Goal: Task Accomplishment & Management: Use online tool/utility

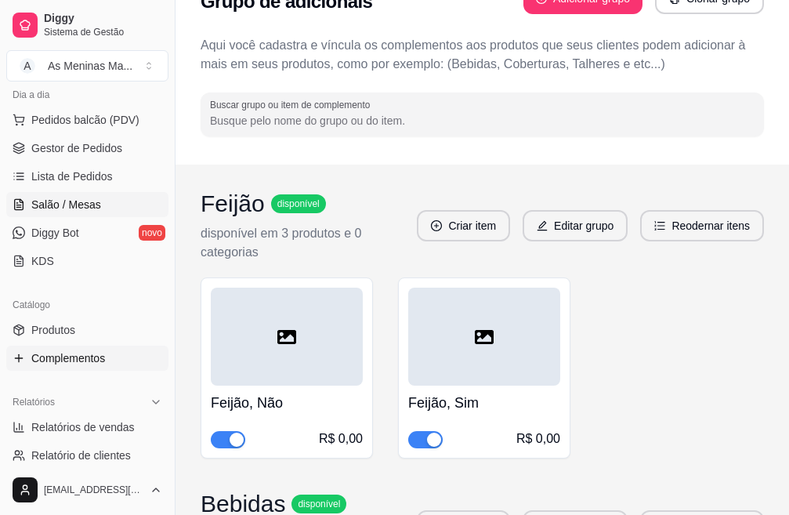
scroll to position [235, 0]
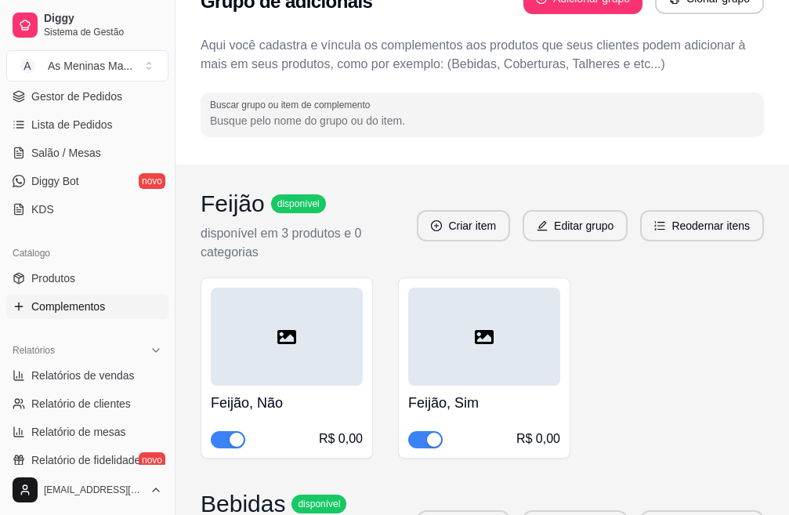
click at [79, 316] on link "Complementos" at bounding box center [87, 306] width 162 height 25
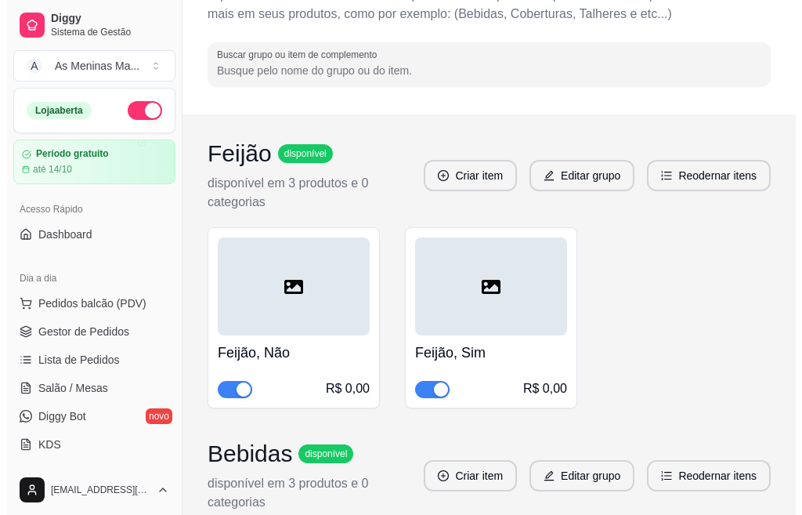
scroll to position [0, 0]
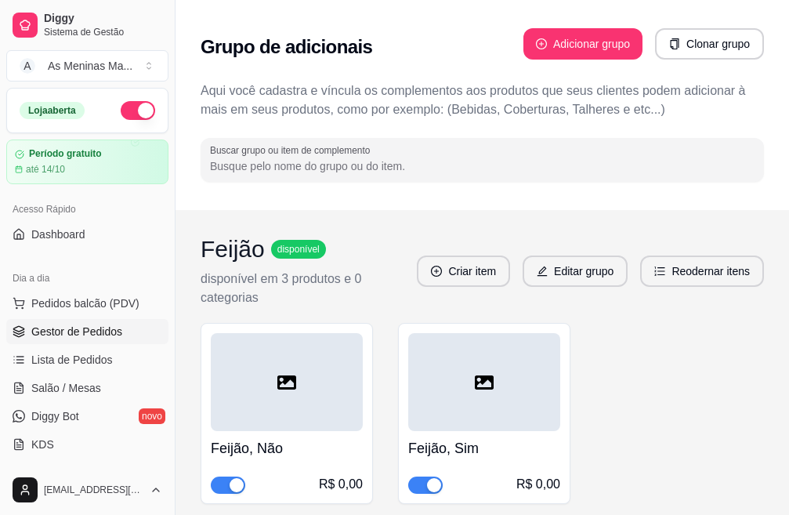
click at [65, 334] on span "Gestor de Pedidos" at bounding box center [76, 331] width 91 height 16
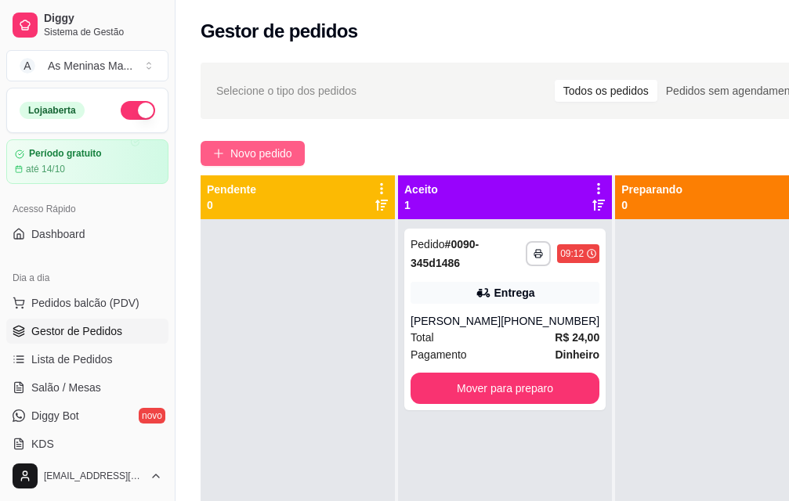
click at [253, 157] on span "Novo pedido" at bounding box center [261, 153] width 62 height 17
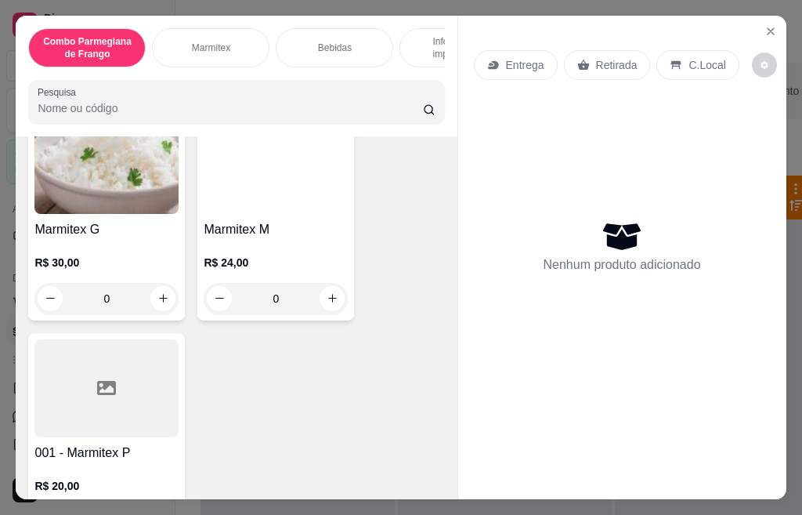
scroll to position [705, 0]
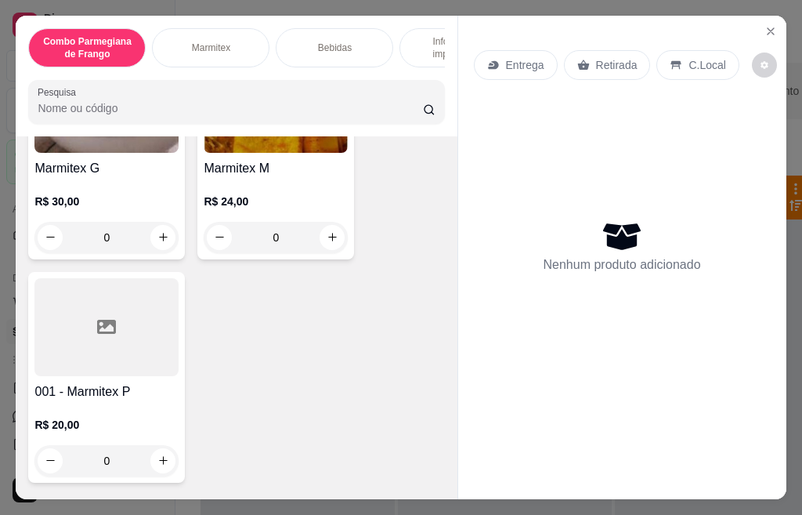
click at [79, 354] on div at bounding box center [106, 327] width 144 height 98
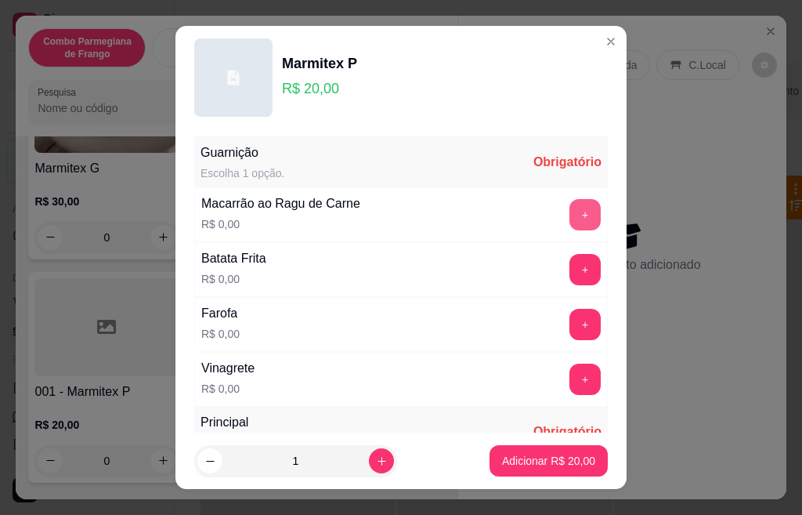
click at [569, 217] on button "+" at bounding box center [584, 214] width 31 height 31
click at [569, 276] on button "+" at bounding box center [584, 269] width 31 height 31
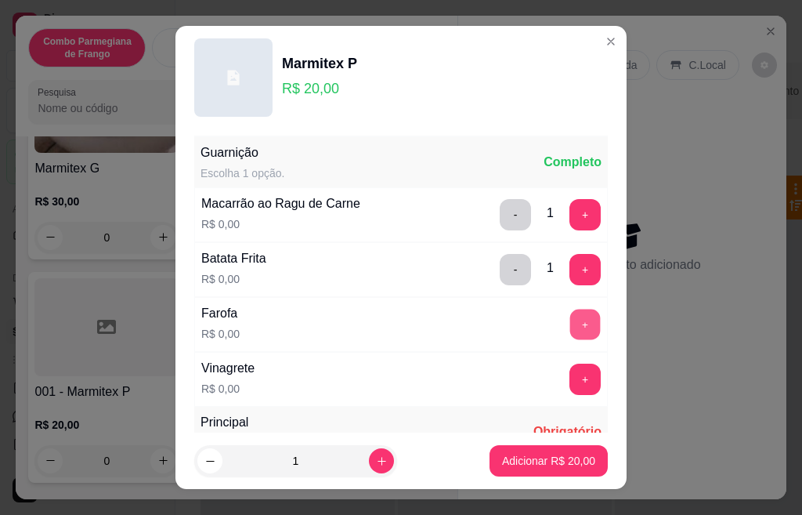
click at [570, 331] on button "+" at bounding box center [585, 324] width 31 height 31
click at [569, 378] on button "+" at bounding box center [584, 378] width 31 height 31
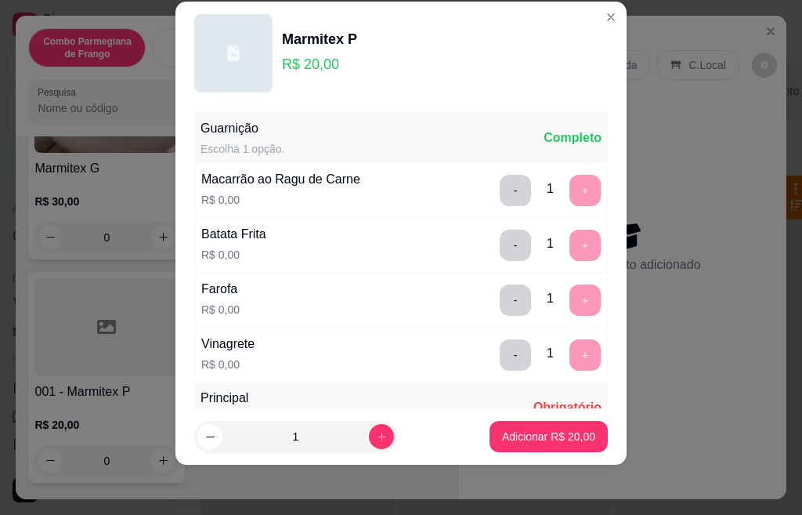
scroll to position [277, 0]
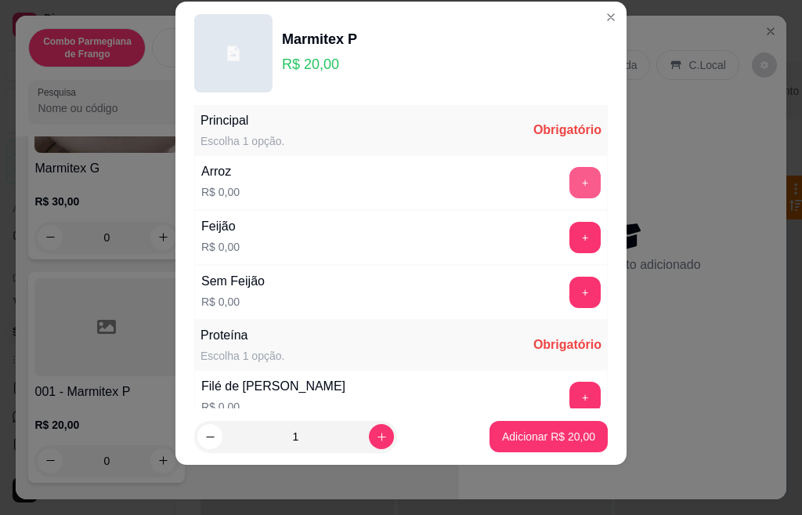
click at [569, 183] on button "+" at bounding box center [584, 182] width 31 height 31
click at [569, 237] on button "+" at bounding box center [584, 237] width 31 height 31
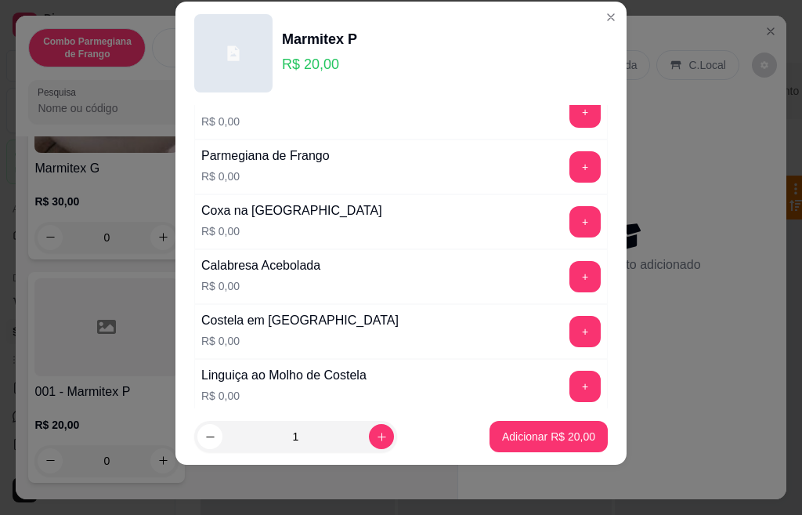
scroll to position [883, 0]
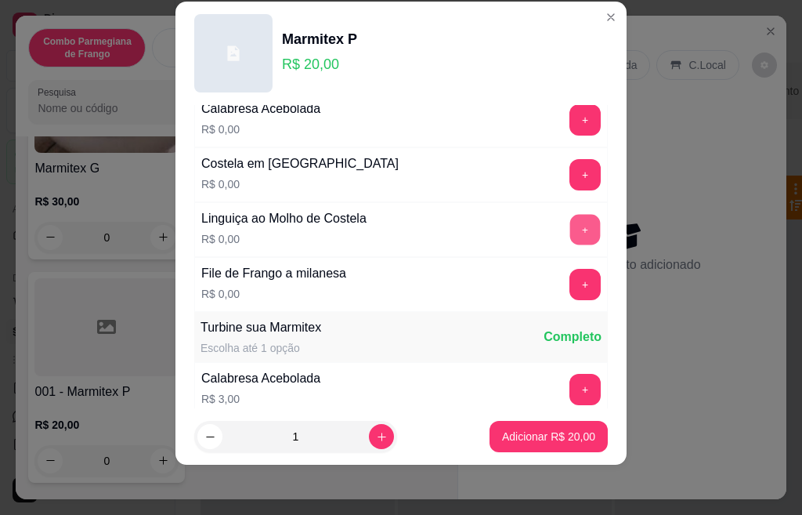
click at [570, 227] on button "+" at bounding box center [585, 229] width 31 height 31
click at [569, 294] on button "+" at bounding box center [584, 284] width 31 height 31
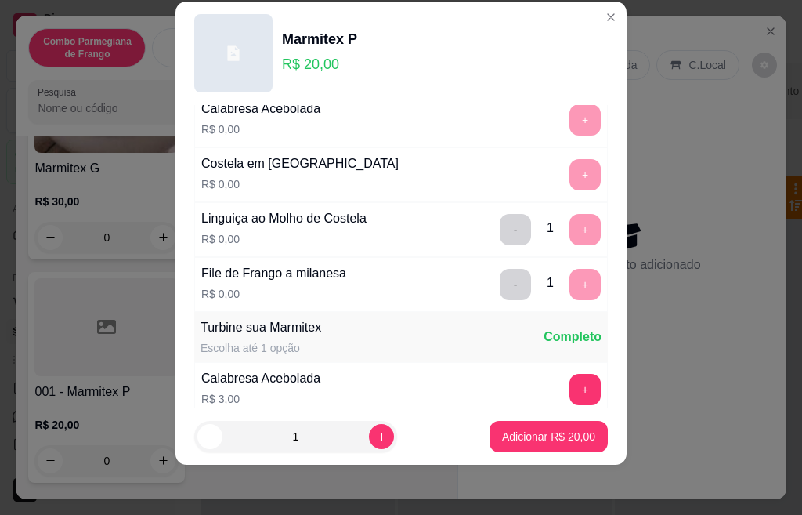
scroll to position [1090, 0]
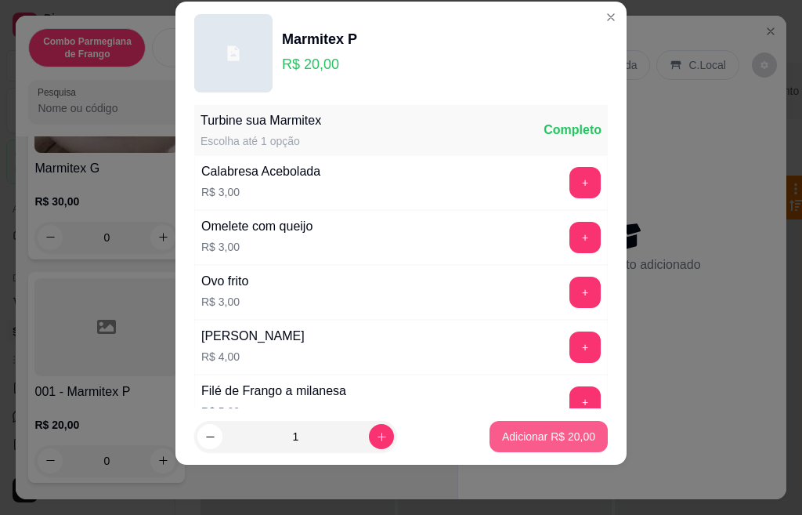
click at [555, 436] on p "Adicionar R$ 20,00" at bounding box center [548, 436] width 93 height 16
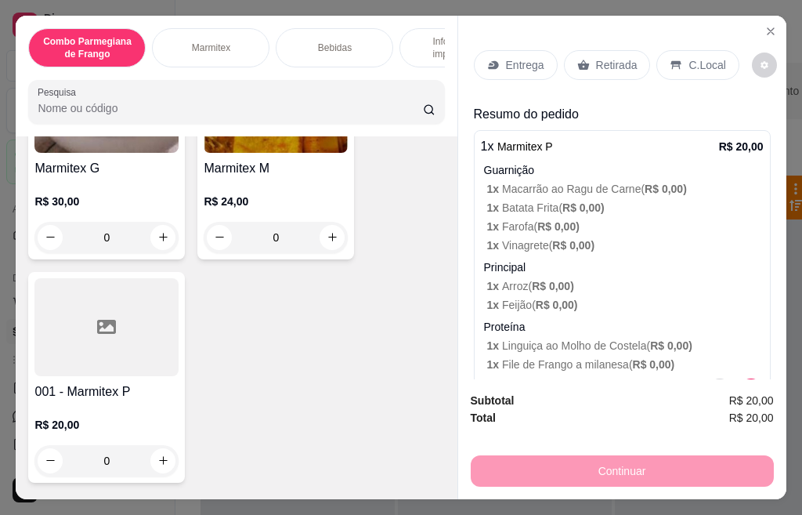
click at [607, 65] on p "Retirada" at bounding box center [617, 65] width 42 height 16
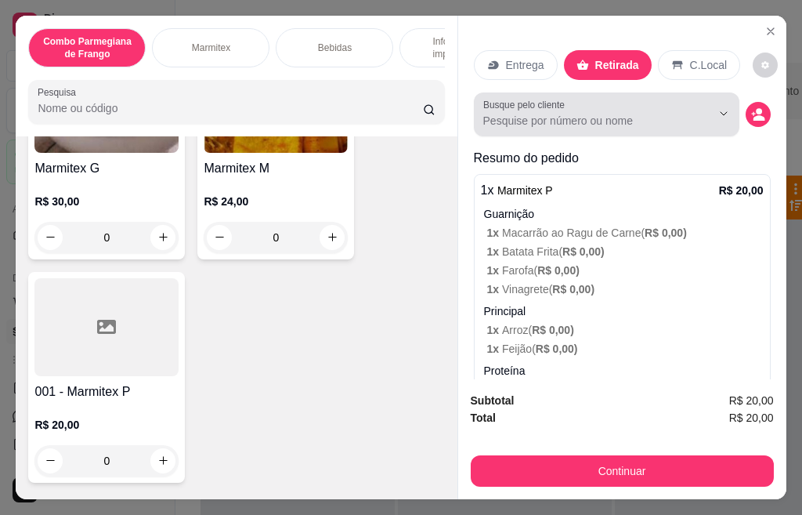
click at [525, 125] on div "Busque pelo cliente" at bounding box center [607, 114] width 266 height 44
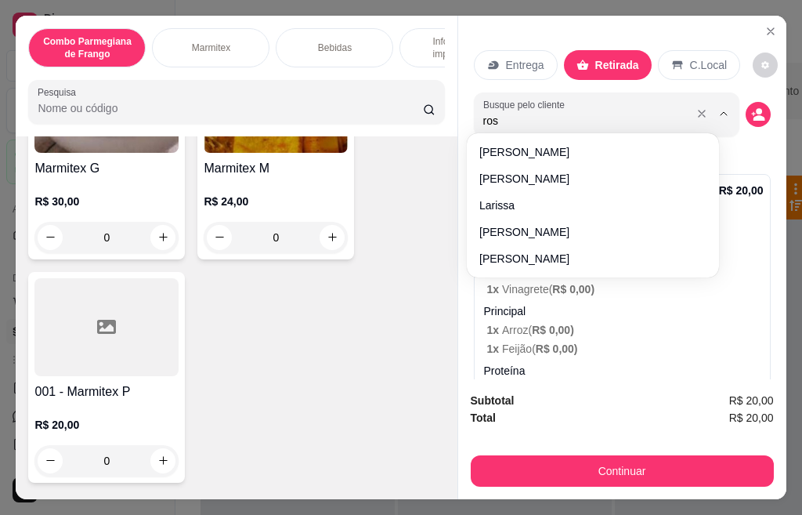
type input "rose"
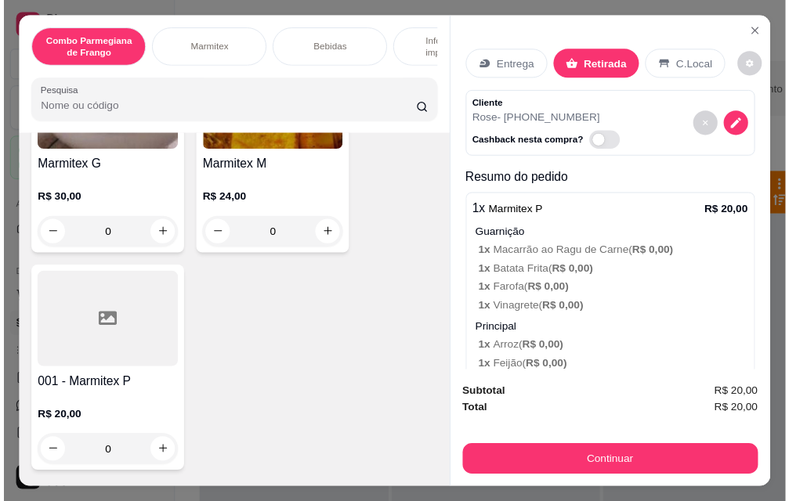
scroll to position [42, 0]
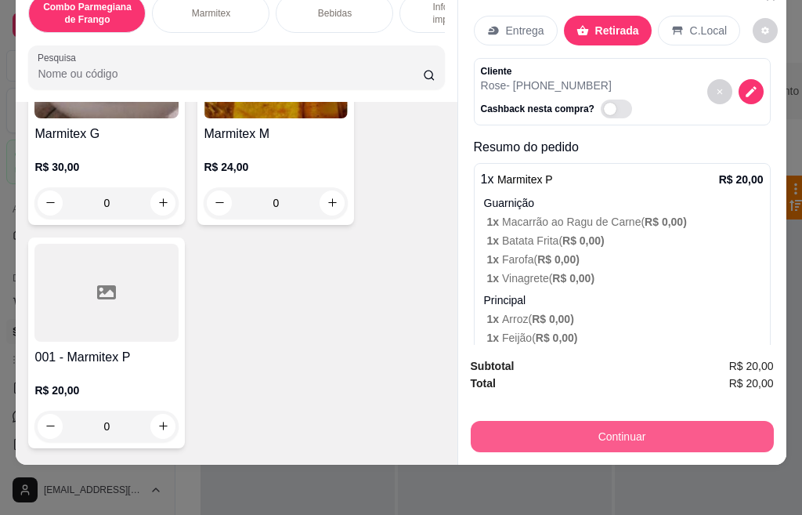
click at [639, 421] on button "Continuar" at bounding box center [622, 436] width 303 height 31
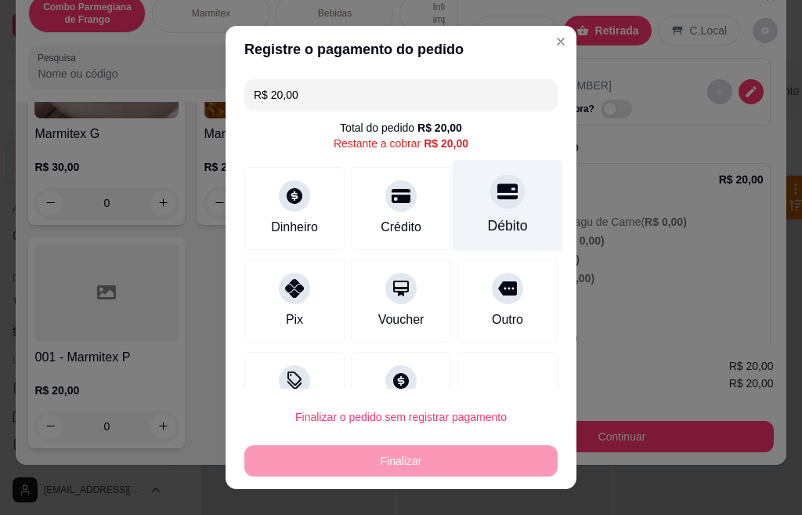
click at [490, 203] on div at bounding box center [507, 191] width 34 height 34
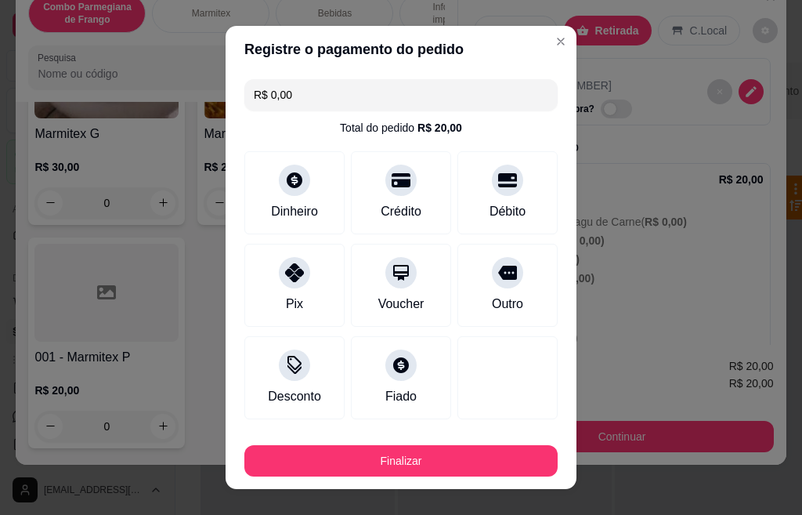
click at [430, 461] on button "Finalizar" at bounding box center [400, 460] width 313 height 31
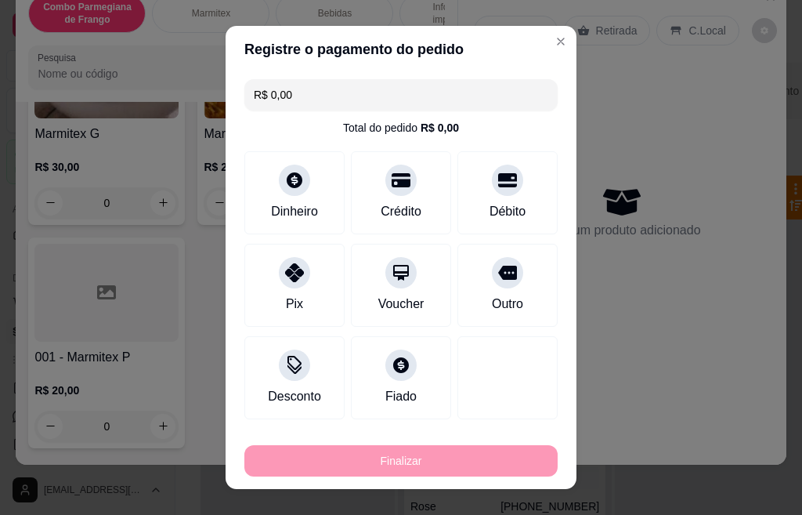
type input "-R$ 20,00"
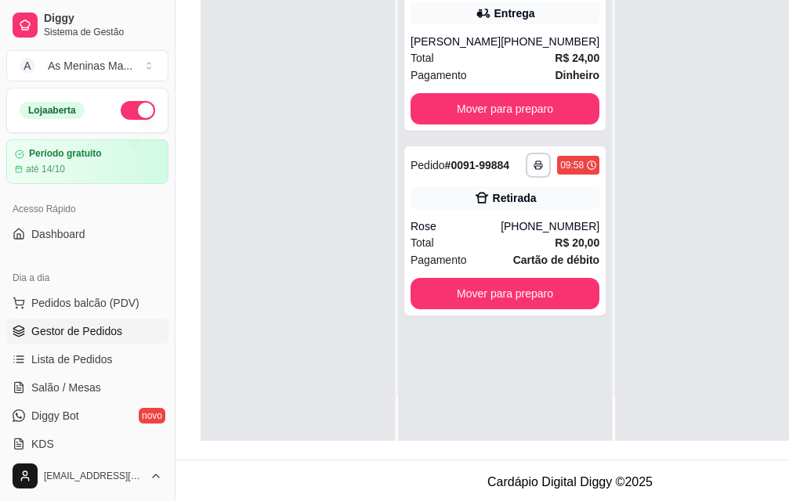
scroll to position [252, 0]
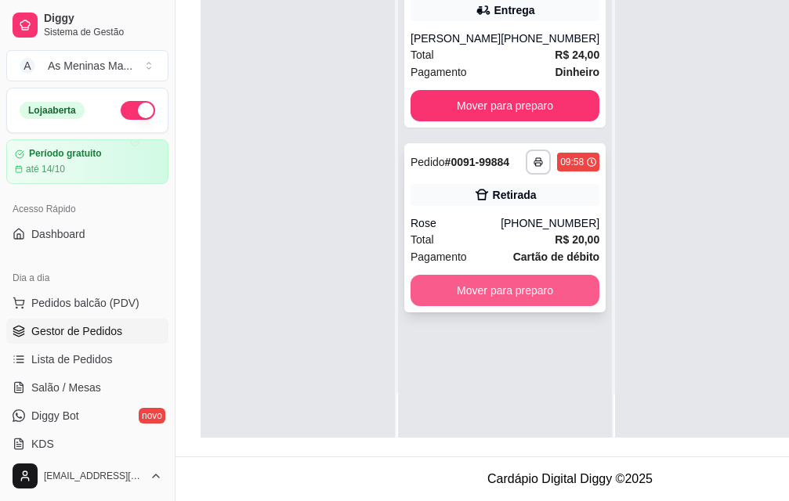
click at [482, 290] on button "Mover para preparo" at bounding box center [504, 290] width 189 height 31
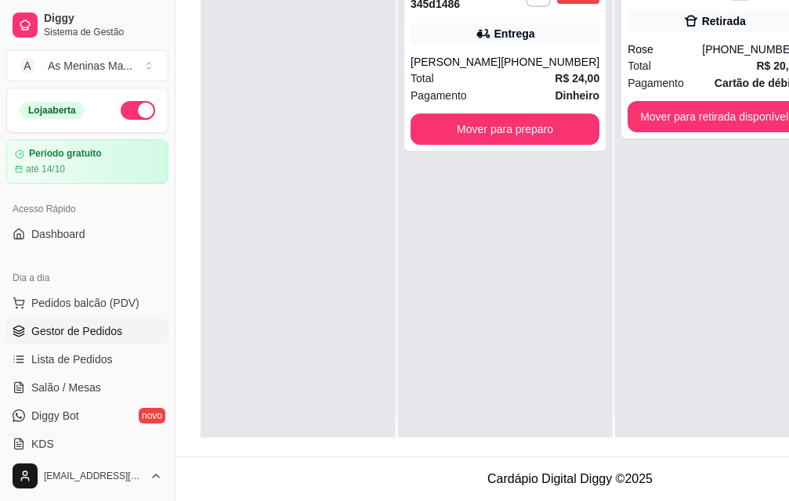
scroll to position [0, 0]
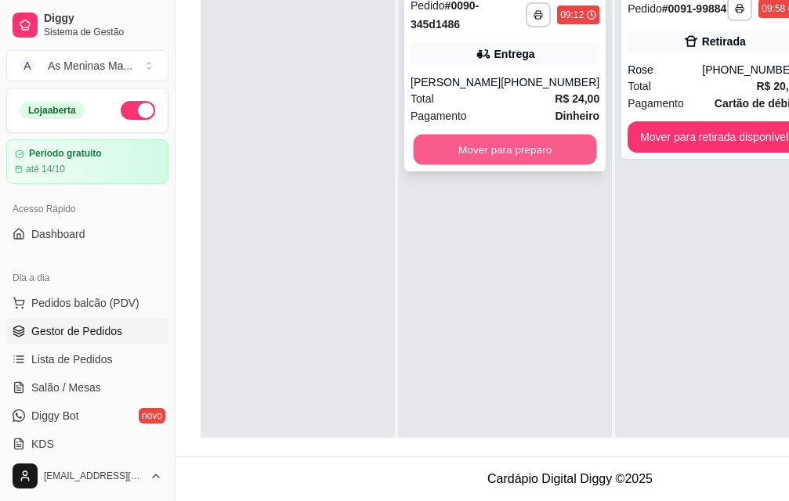
click at [491, 150] on button "Mover para preparo" at bounding box center [505, 150] width 183 height 31
